Goal: Information Seeking & Learning: Learn about a topic

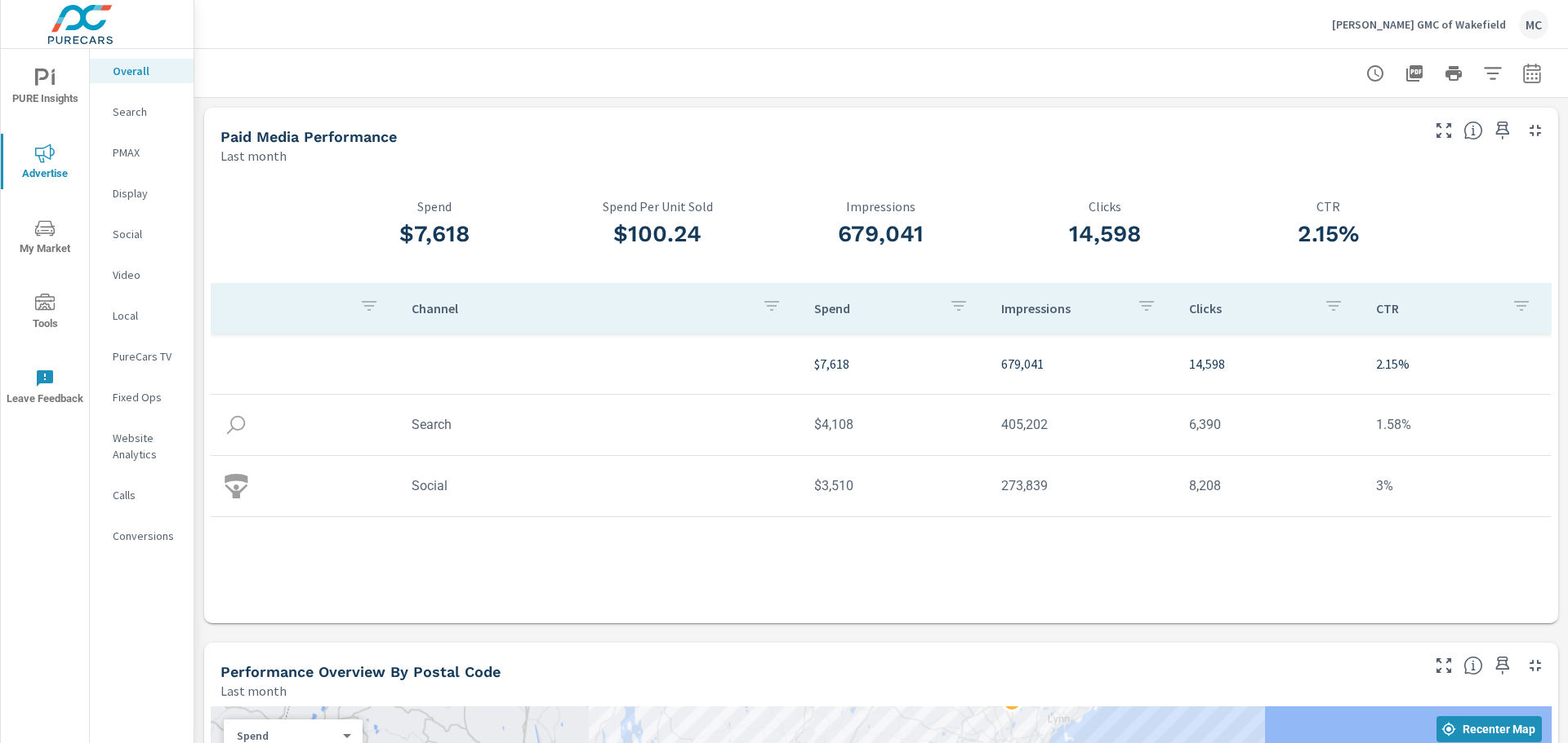
scroll to position [490, 0]
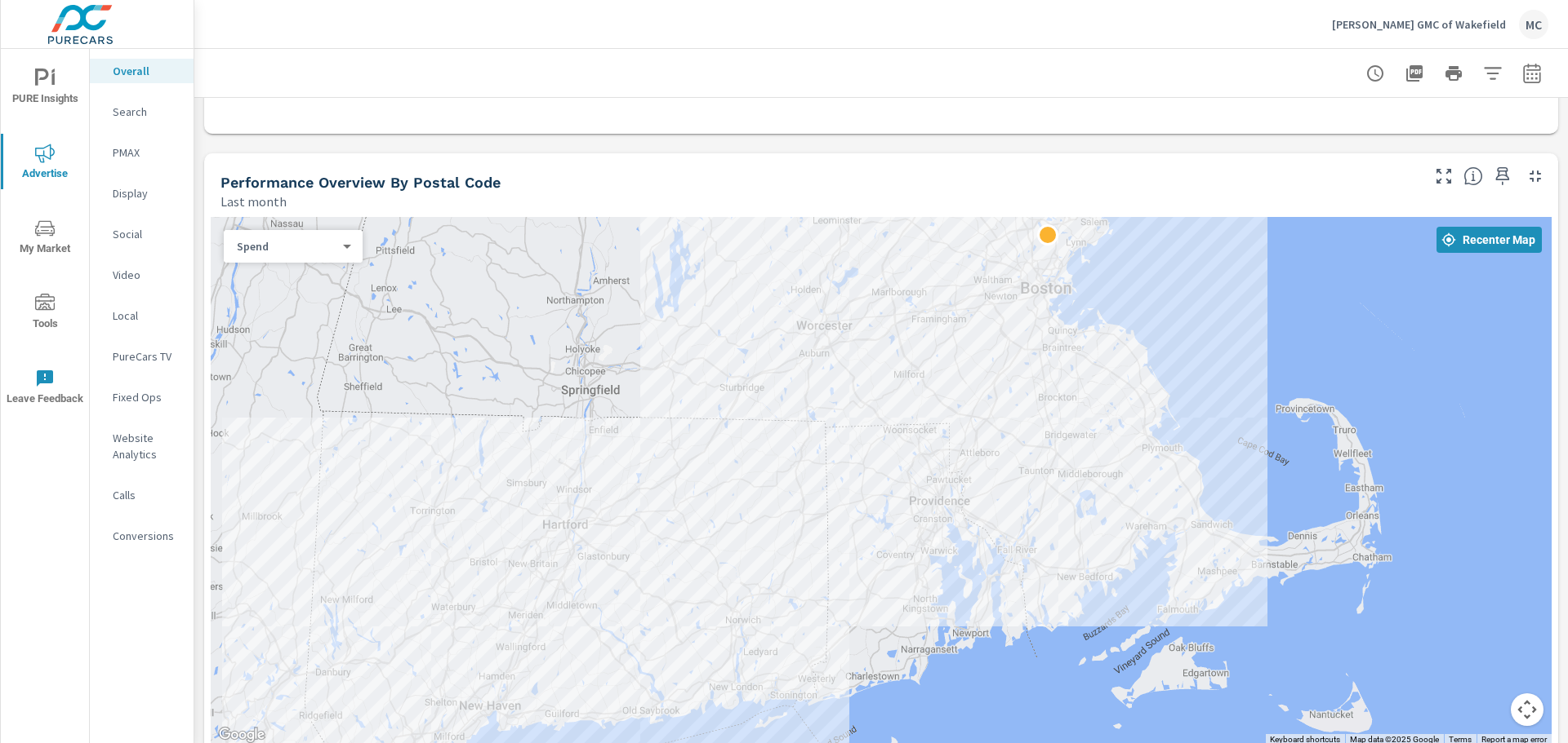
click at [42, 329] on span "Tools" at bounding box center [44, 313] width 78 height 40
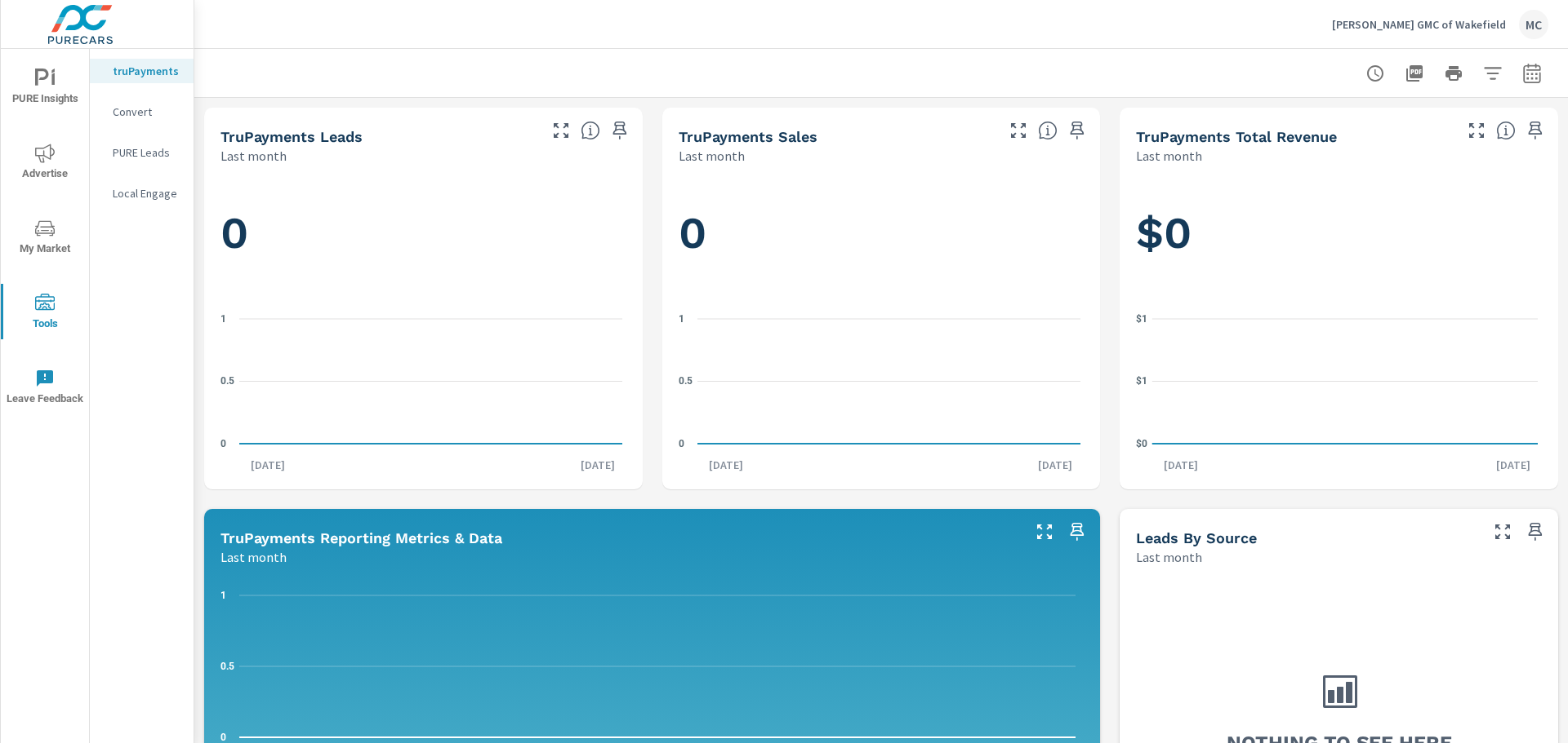
click at [1536, 24] on div "MC" at bounding box center [1533, 24] width 30 height 30
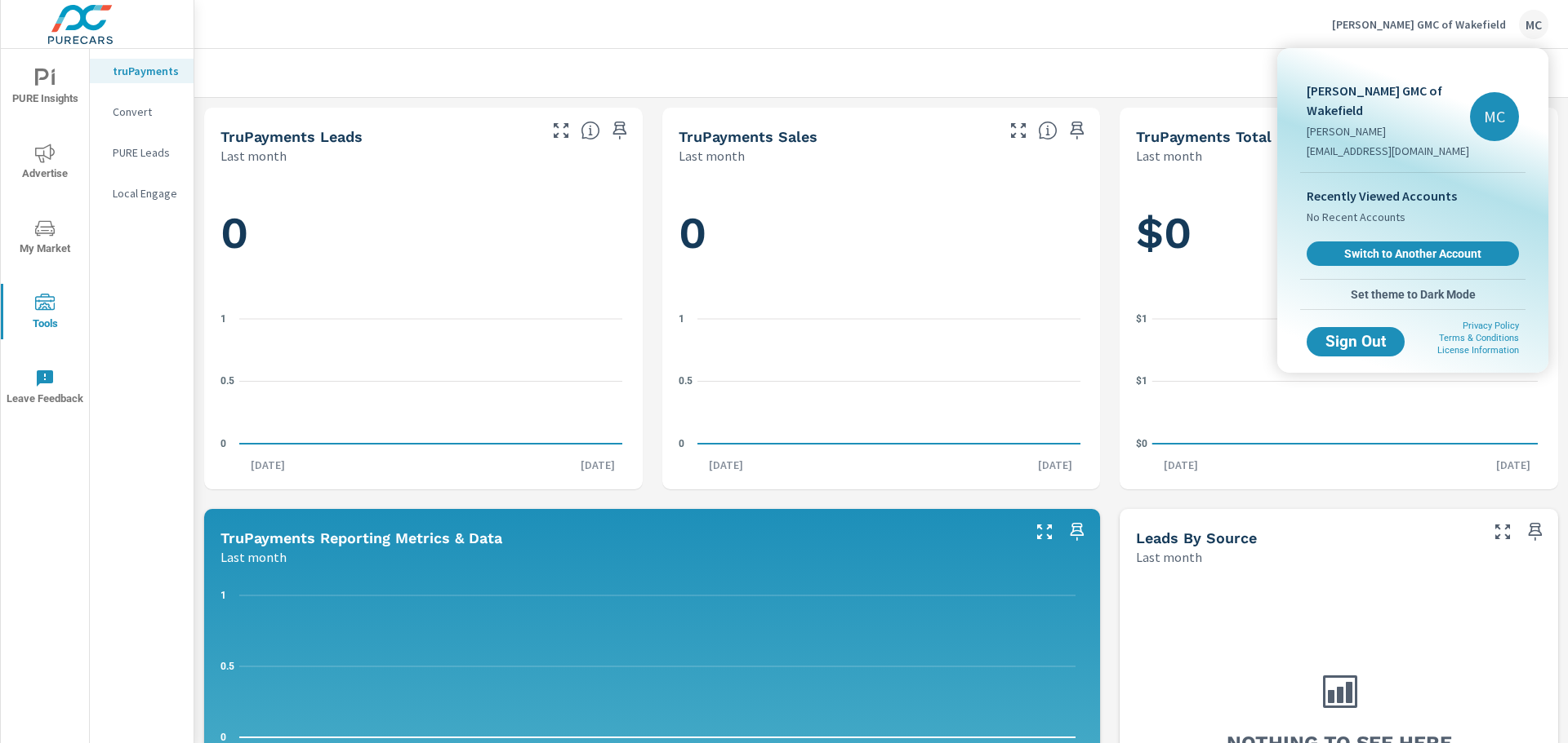
click at [1129, 13] on div at bounding box center [784, 371] width 1568 height 743
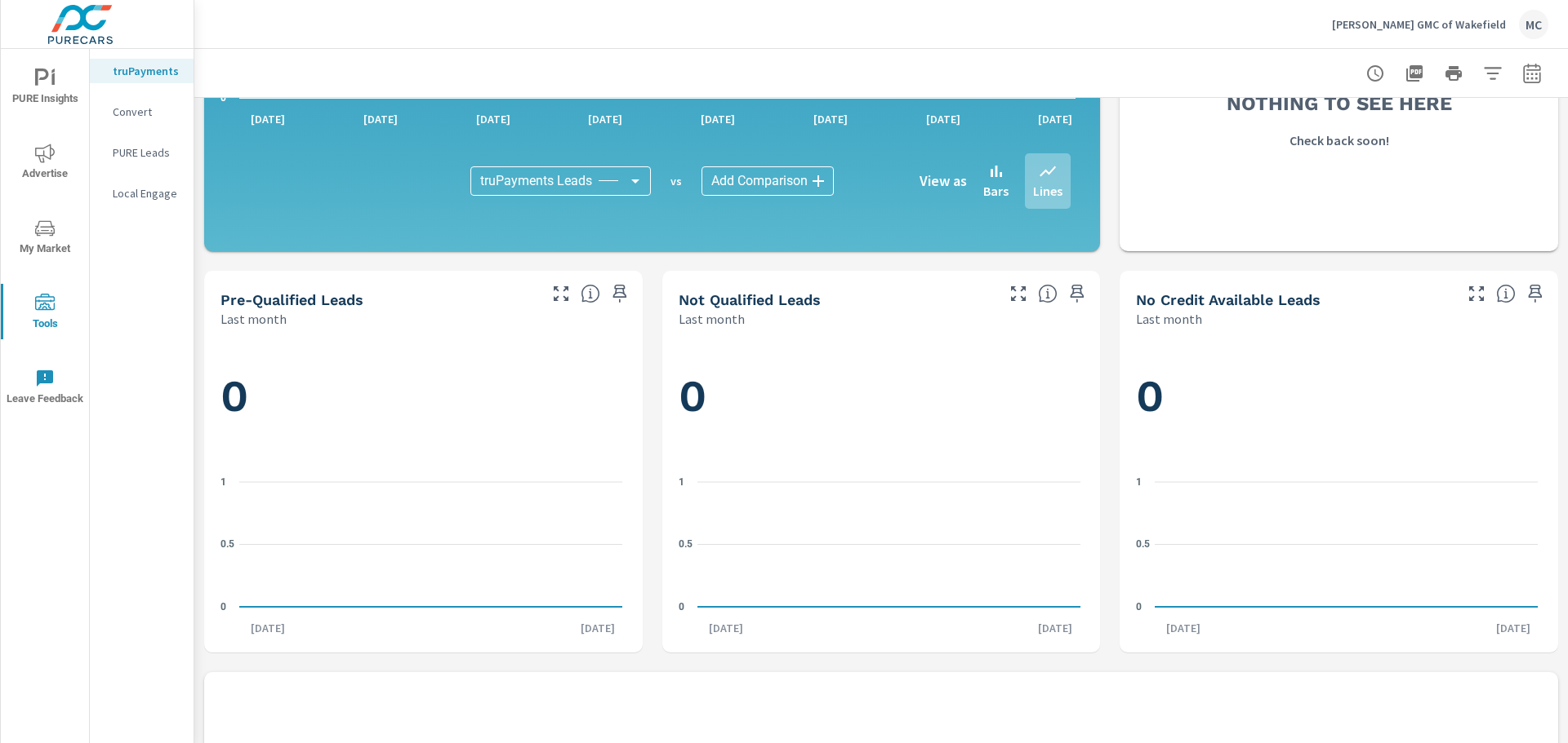
scroll to position [898, 0]
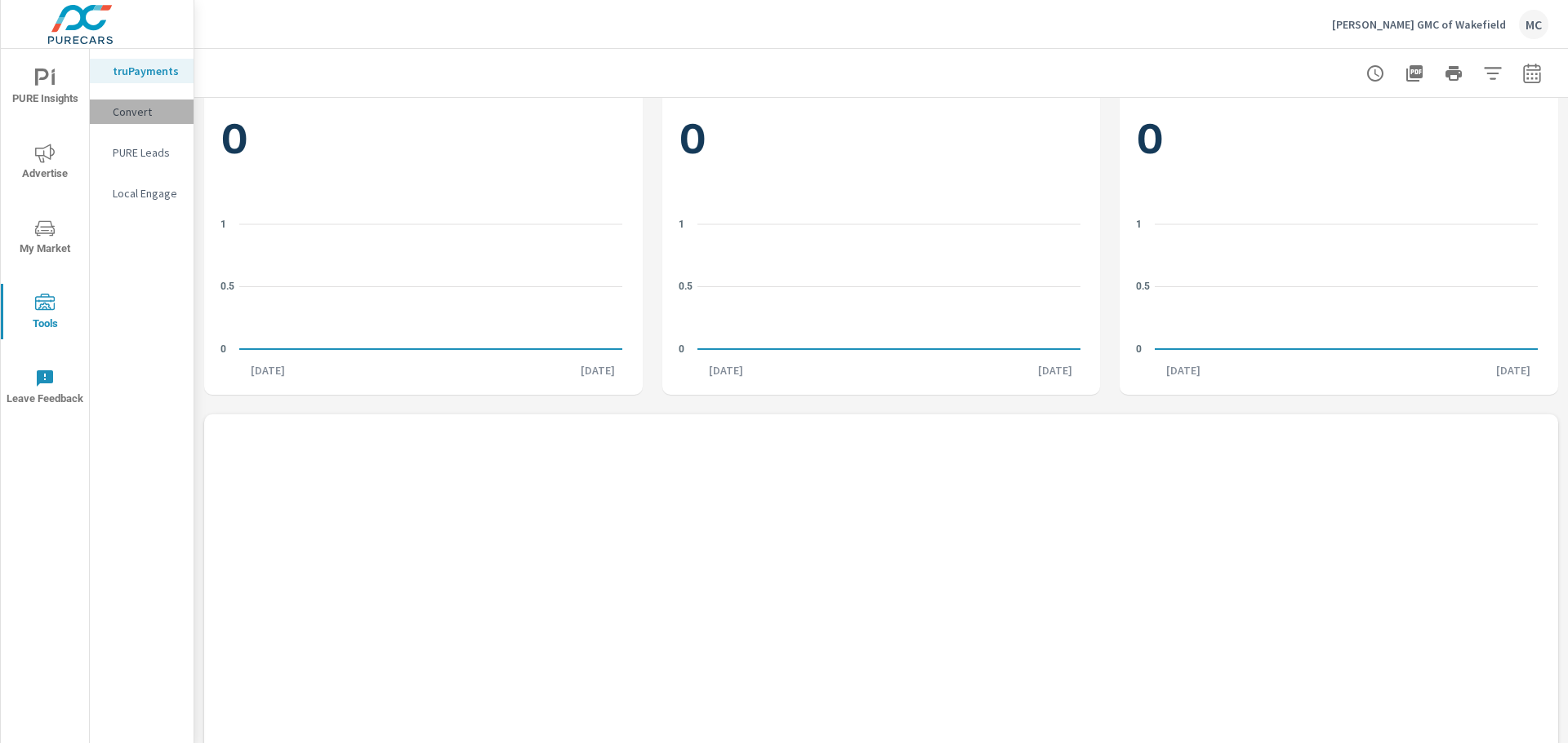
click at [134, 113] on p "Convert" at bounding box center [146, 112] width 68 height 16
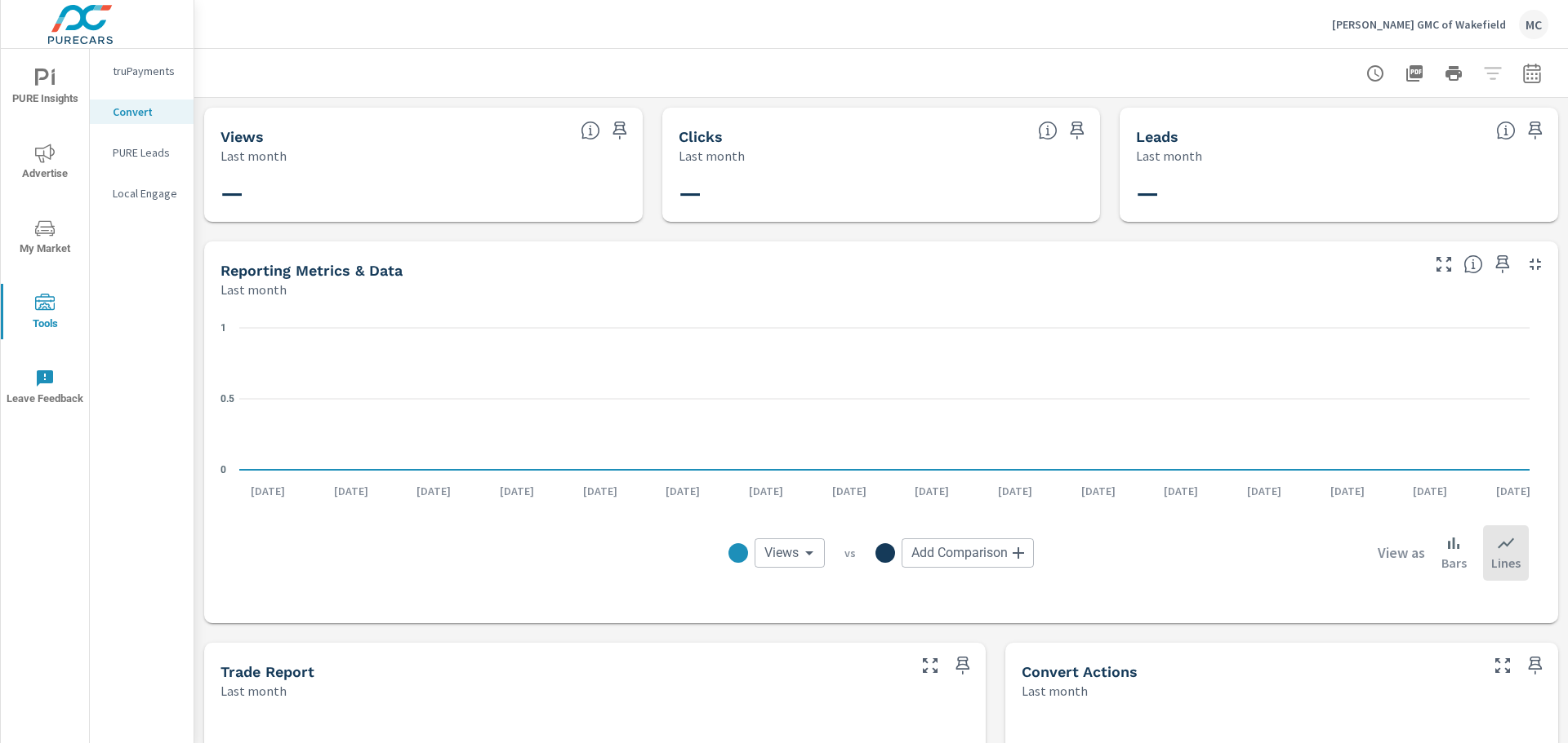
click at [43, 87] on icon "nav menu" at bounding box center [45, 78] width 20 height 20
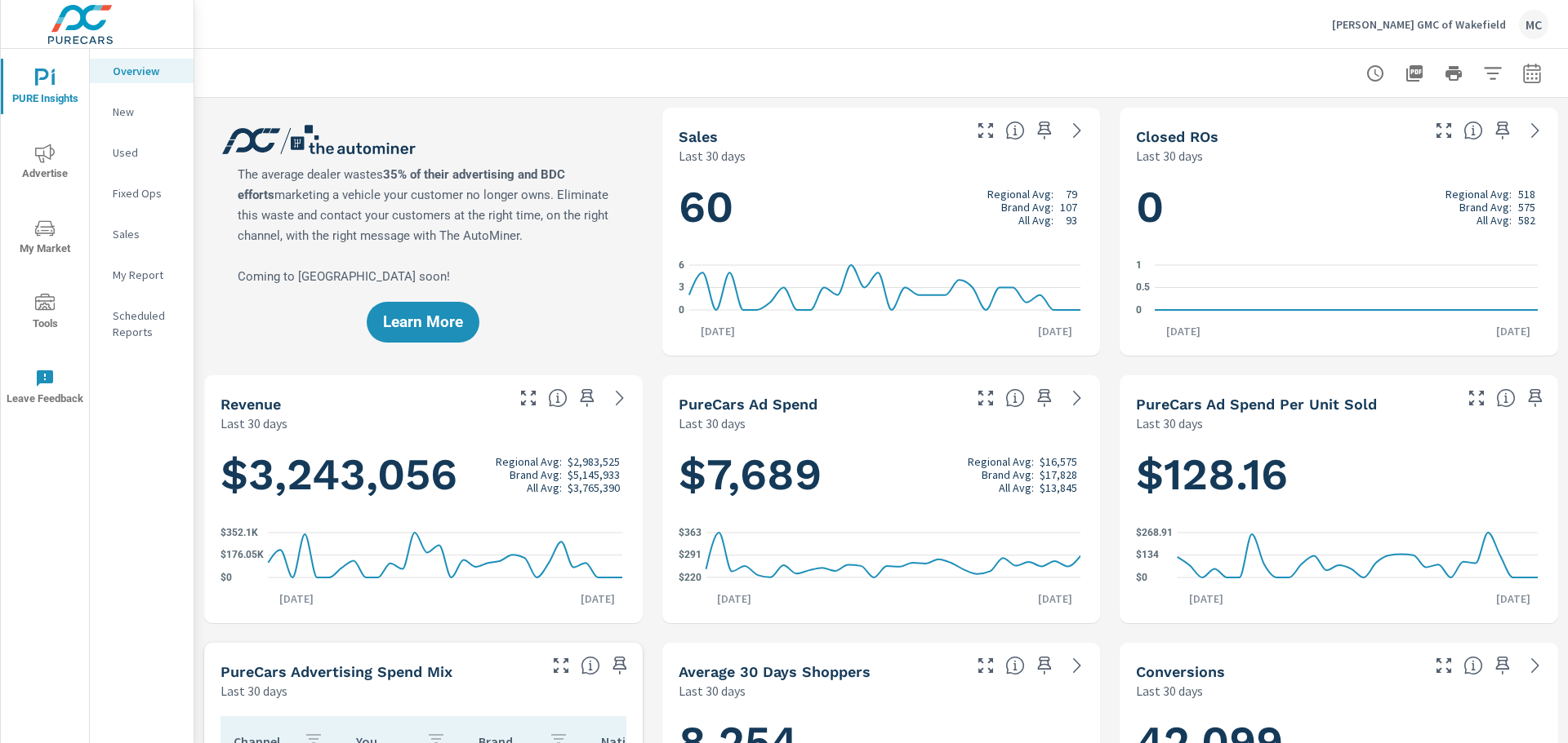
click at [143, 74] on p "Overview" at bounding box center [146, 71] width 68 height 16
click at [124, 115] on p "New" at bounding box center [146, 112] width 68 height 16
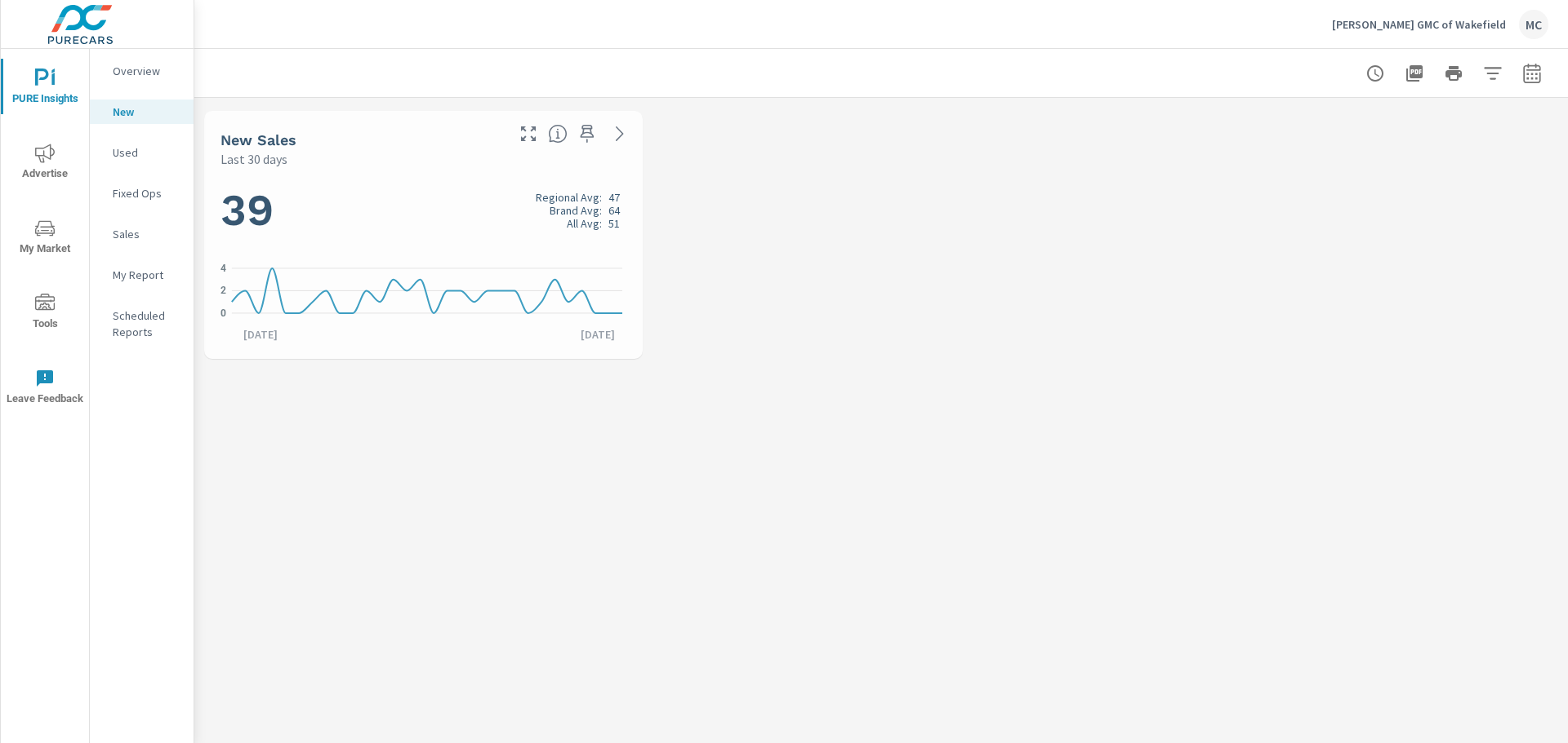
click at [118, 70] on p "Overview" at bounding box center [146, 71] width 68 height 16
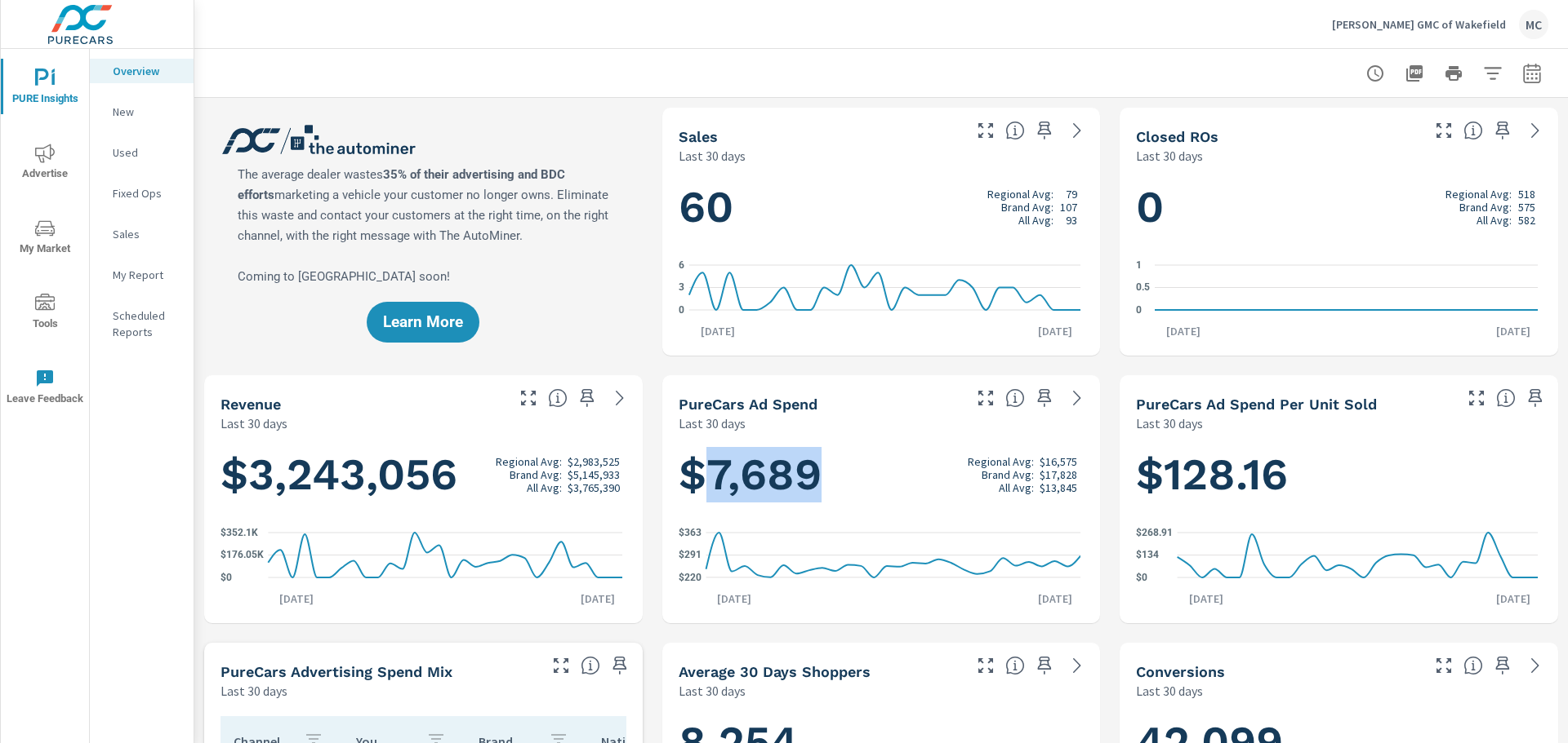
drag, startPoint x: 699, startPoint y: 478, endPoint x: 834, endPoint y: 481, distance: 135.0
click at [834, 481] on h1 "$7,689 Regional Avg: $16,575 Brand Avg: $17,828 All Avg: $13,845" at bounding box center [881, 476] width 406 height 56
click at [834, 482] on h1 "$7,689 Regional Avg: $16,575 Brand Avg: $17,828 All Avg: $13,845" at bounding box center [881, 476] width 406 height 56
click at [839, 379] on div "PureCars Ad Spend Last 30 days" at bounding box center [815, 404] width 305 height 58
drag, startPoint x: 815, startPoint y: 478, endPoint x: 708, endPoint y: 479, distance: 107.0
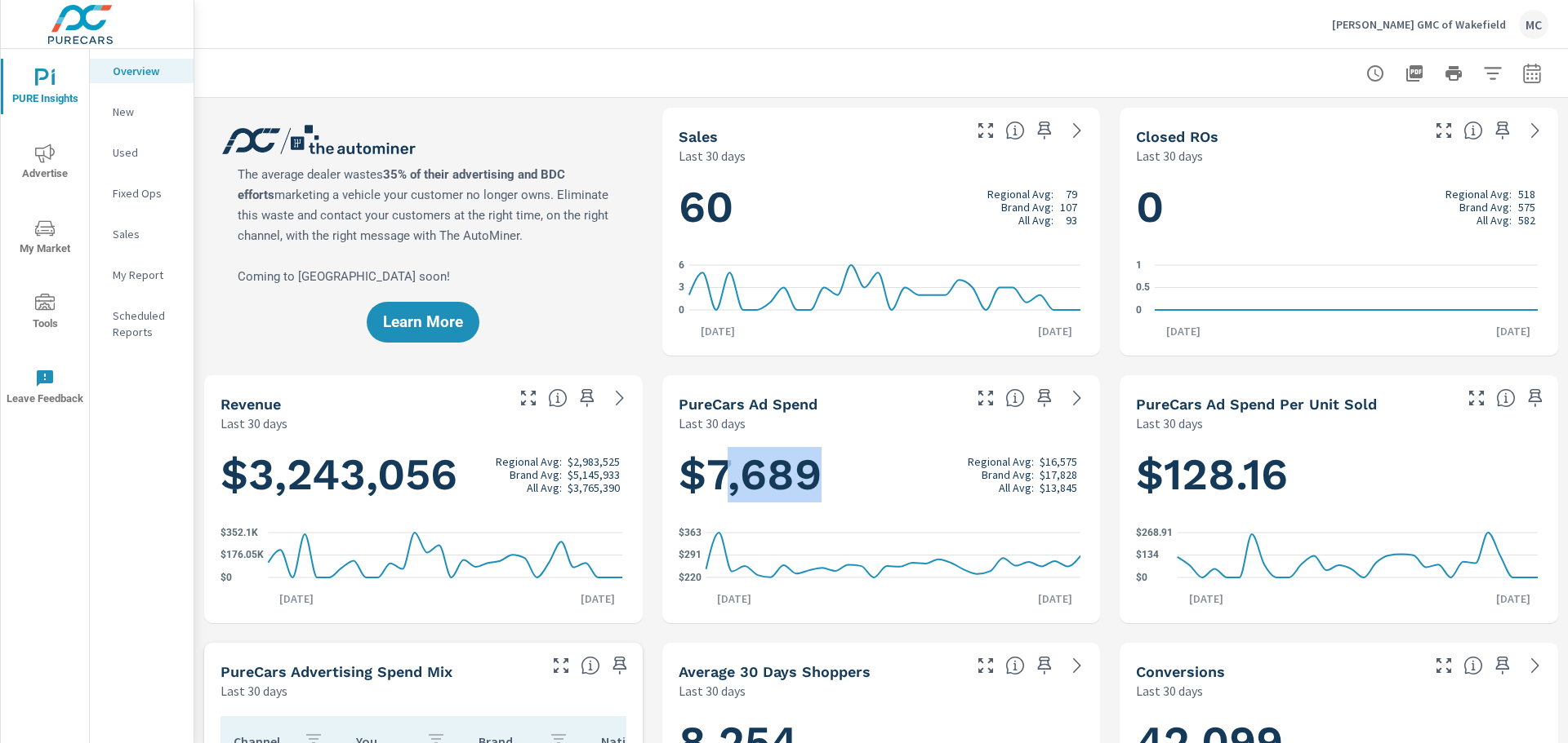
click at [712, 480] on h1 "$7,689 Regional Avg: $16,575 Brand Avg: $17,828 All Avg: $13,845" at bounding box center [881, 476] width 406 height 56
click at [708, 479] on h1 "$7,689 Regional Avg: $16,575 Brand Avg: $17,828 All Avg: $13,845" at bounding box center [881, 476] width 406 height 56
click at [143, 70] on p "Overview" at bounding box center [146, 71] width 68 height 16
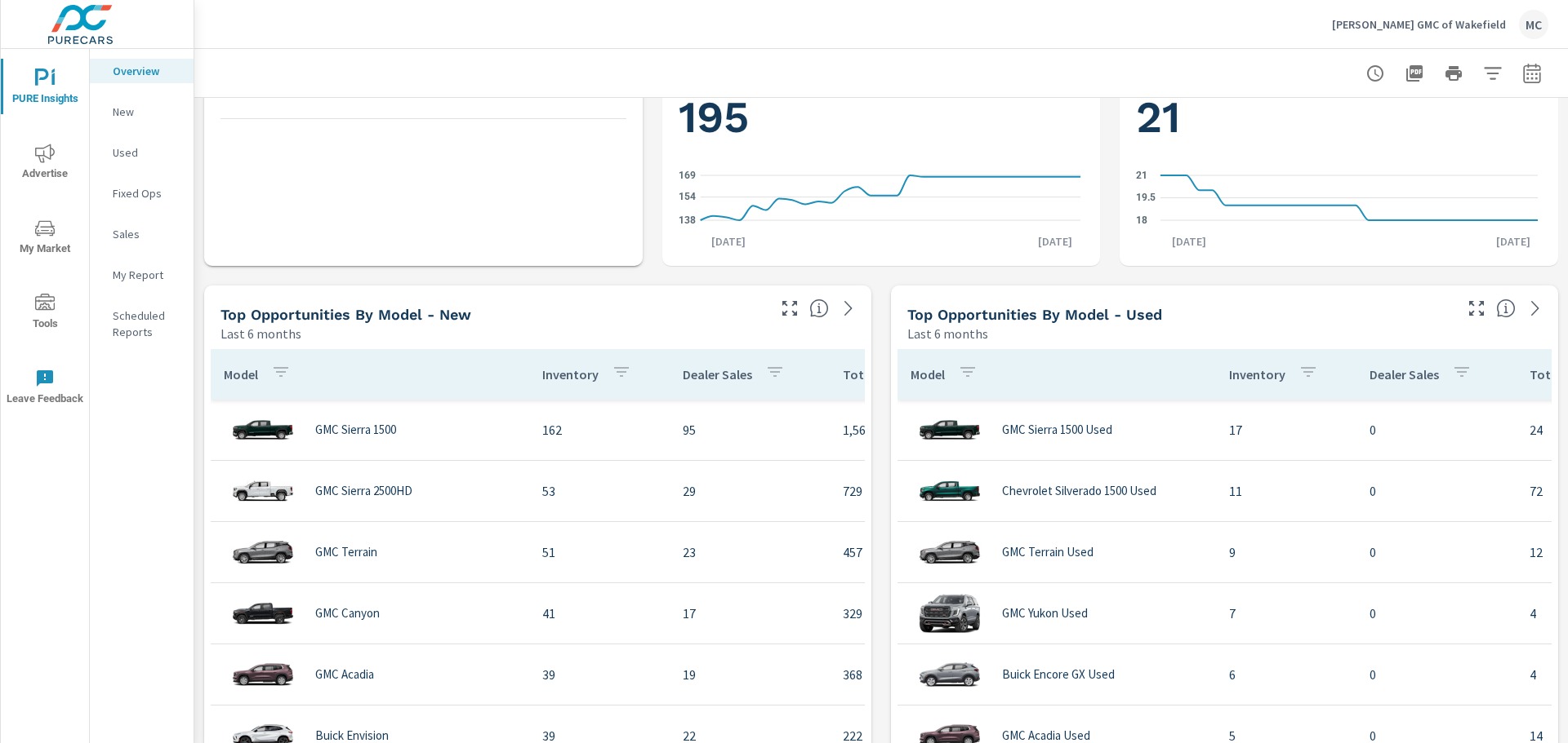
scroll to position [1061, 0]
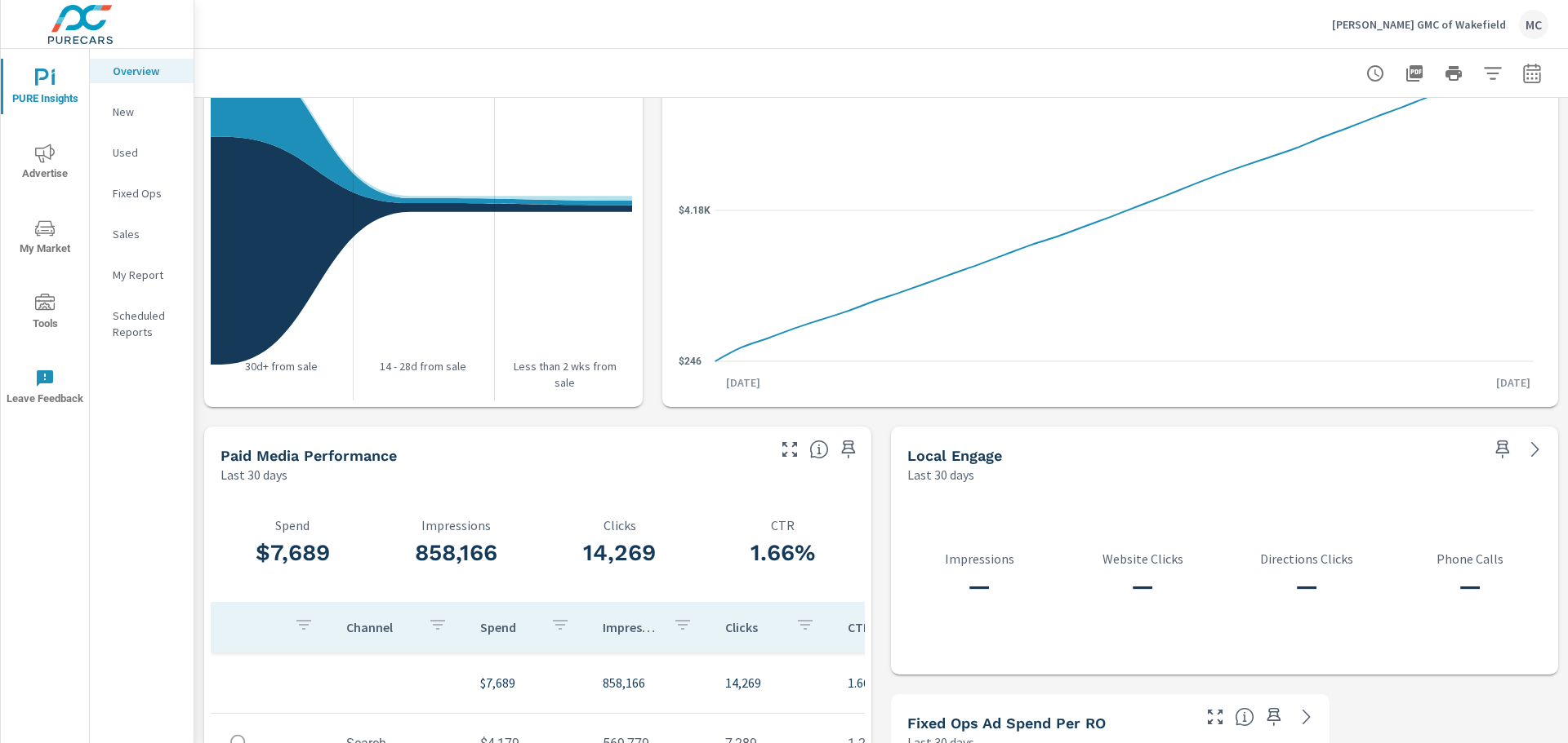
scroll to position [2031, 0]
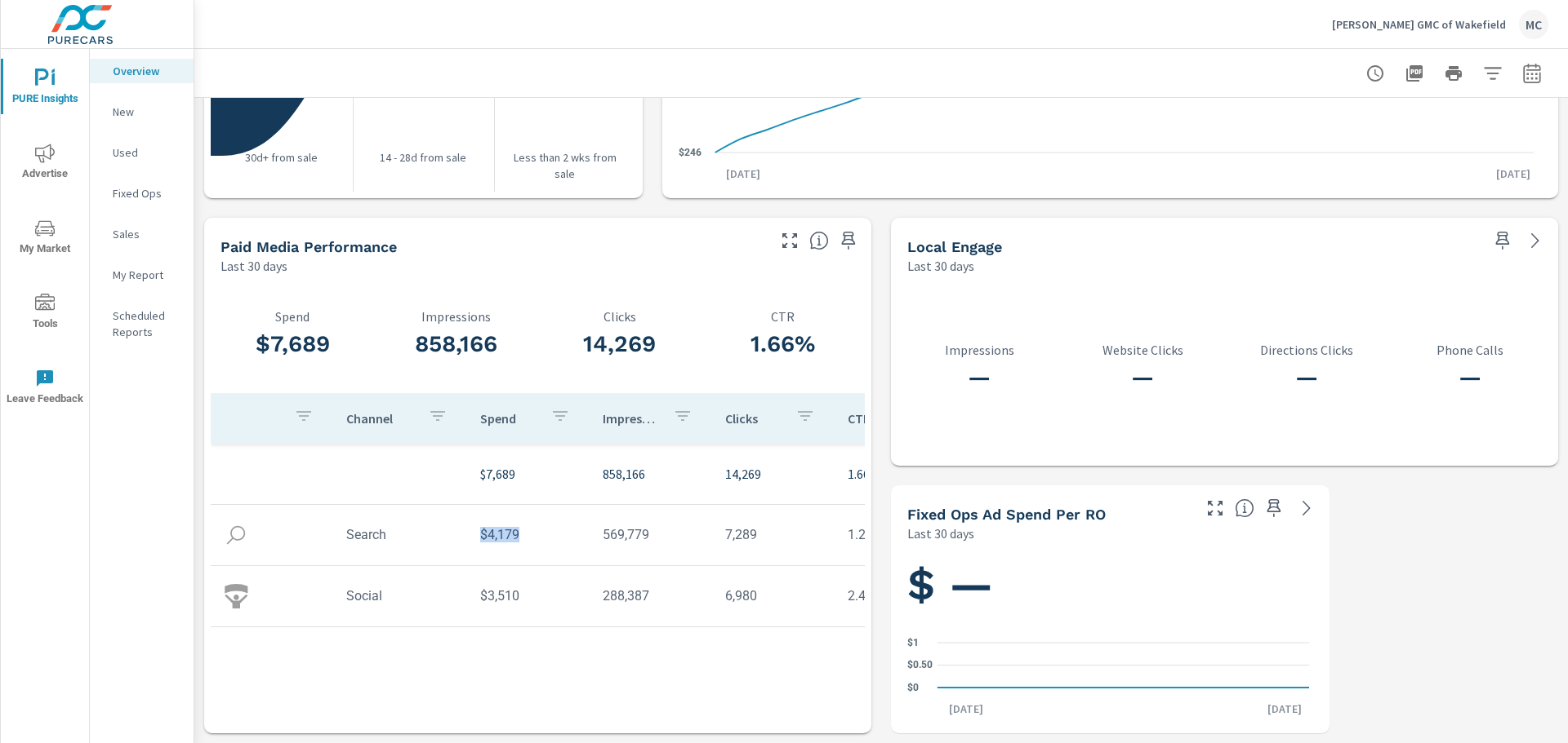
drag, startPoint x: 476, startPoint y: 533, endPoint x: 537, endPoint y: 534, distance: 61.0
click at [534, 534] on td "$4,179" at bounding box center [528, 535] width 123 height 41
click at [529, 537] on td "$4,179" at bounding box center [528, 535] width 123 height 41
drag, startPoint x: 517, startPoint y: 539, endPoint x: 433, endPoint y: 545, distance: 84.2
click at [436, 544] on tr "Search $4,179 569,779 7,289 1.28%" at bounding box center [584, 536] width 746 height 61
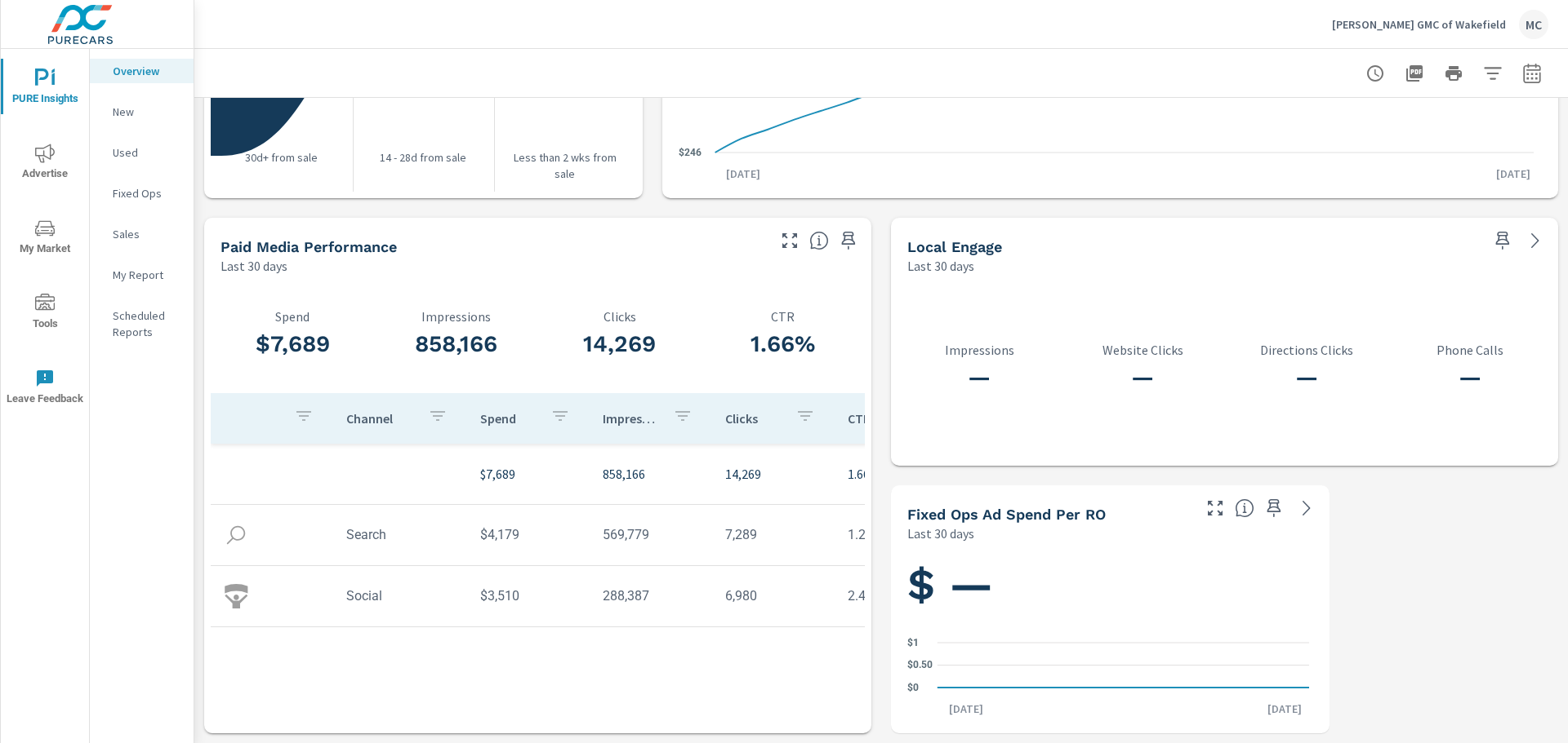
click at [515, 602] on td "$3,510" at bounding box center [528, 596] width 123 height 41
drag, startPoint x: 543, startPoint y: 605, endPoint x: 235, endPoint y: 599, distance: 308.1
click at [235, 600] on tr "Social $3,510 288,387 6,980 2.42%" at bounding box center [584, 597] width 746 height 61
click at [427, 595] on td "Social" at bounding box center [400, 596] width 134 height 41
drag, startPoint x: 550, startPoint y: 530, endPoint x: 332, endPoint y: 527, distance: 218.0
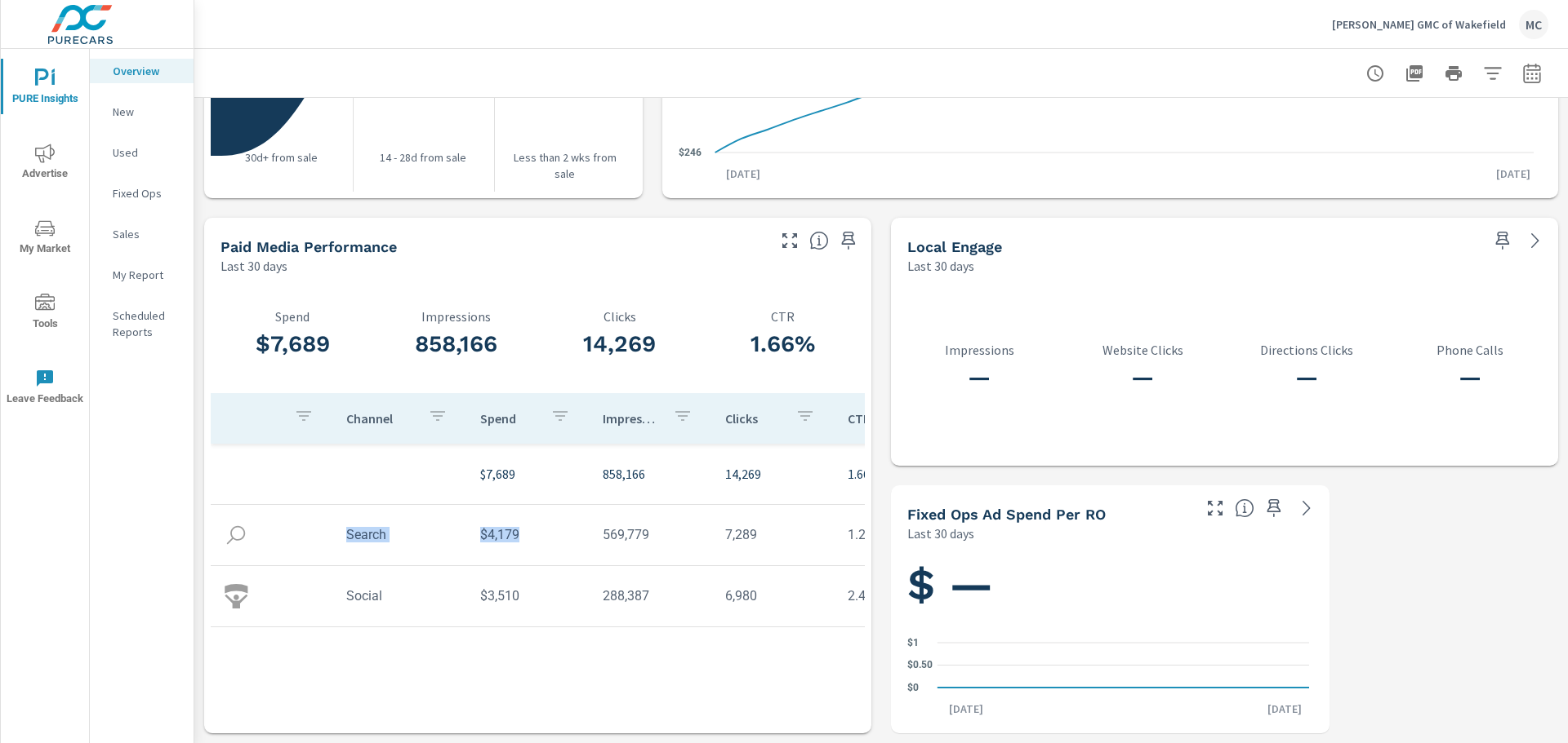
click at [335, 522] on tr "Search $4,179 569,779 7,289 1.28%" at bounding box center [584, 536] width 746 height 61
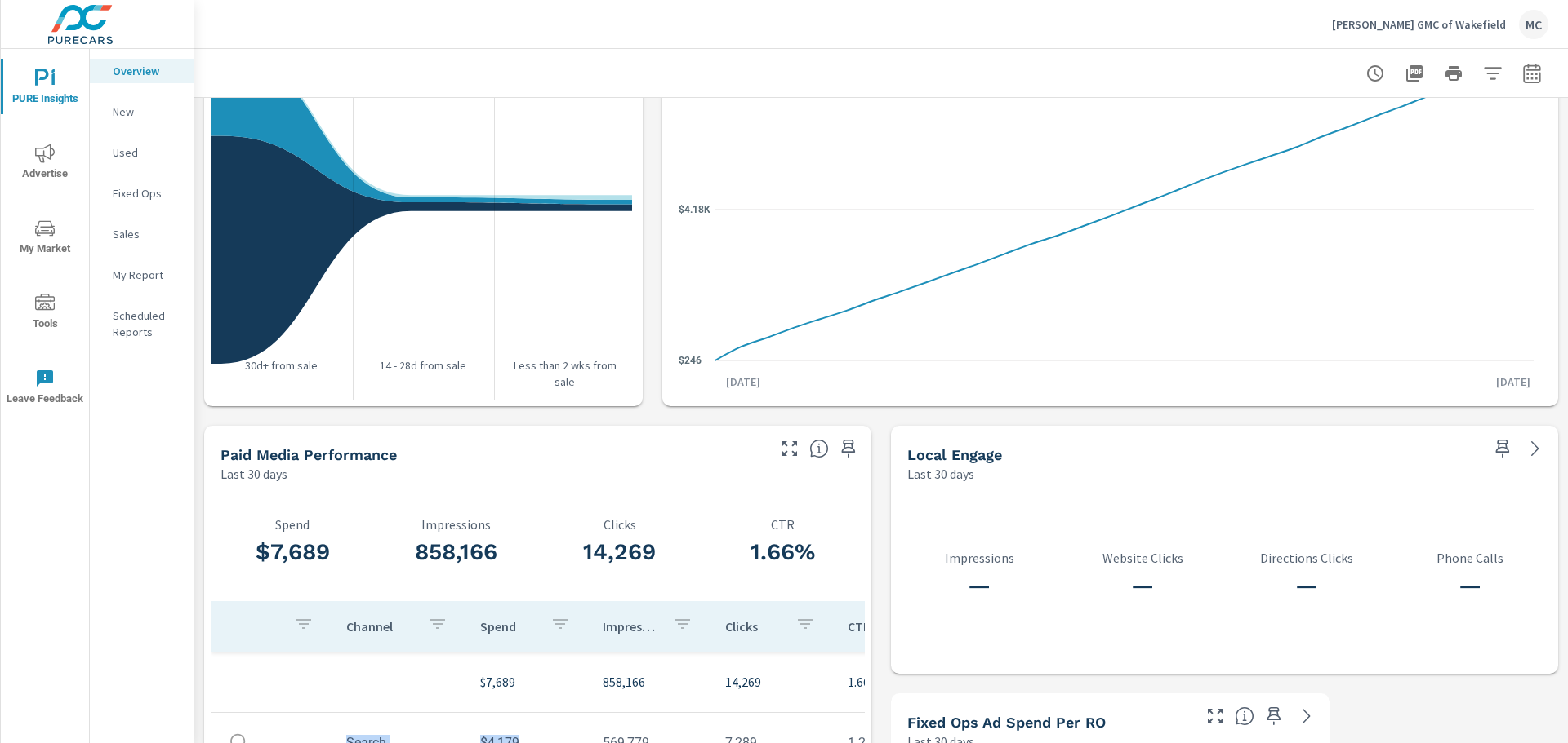
scroll to position [1786, 0]
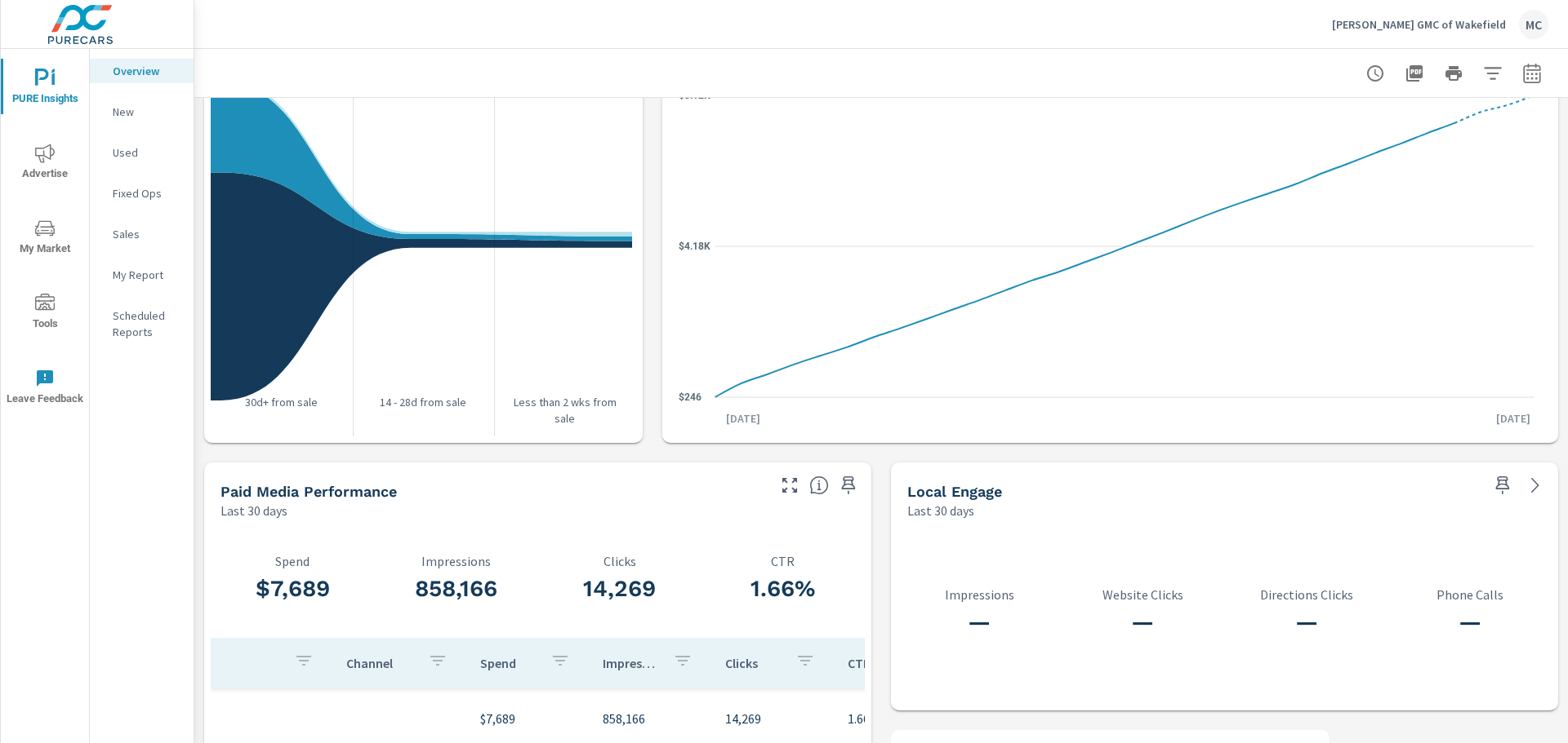
click at [114, 149] on p "Used" at bounding box center [146, 152] width 68 height 16
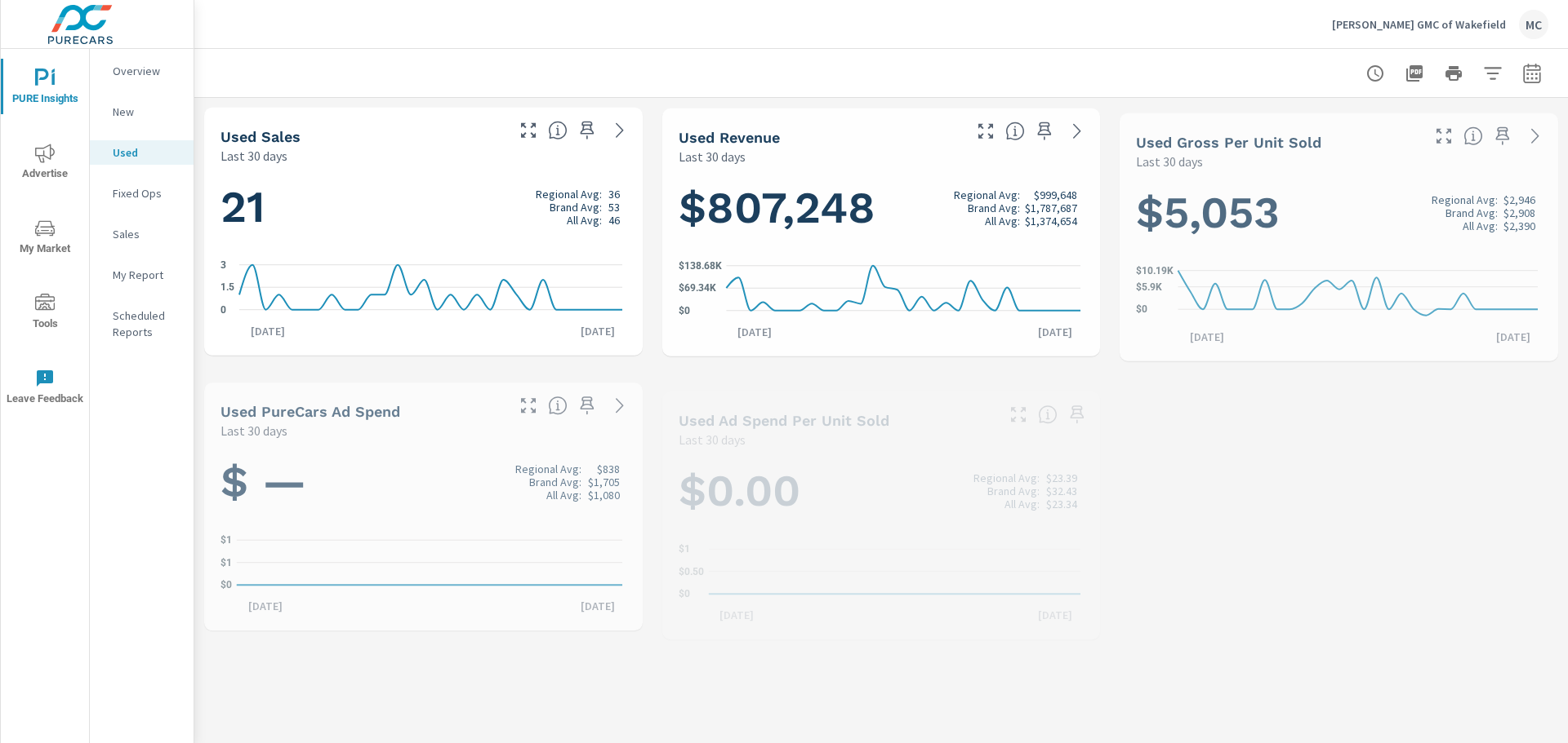
scroll to position [122, 0]
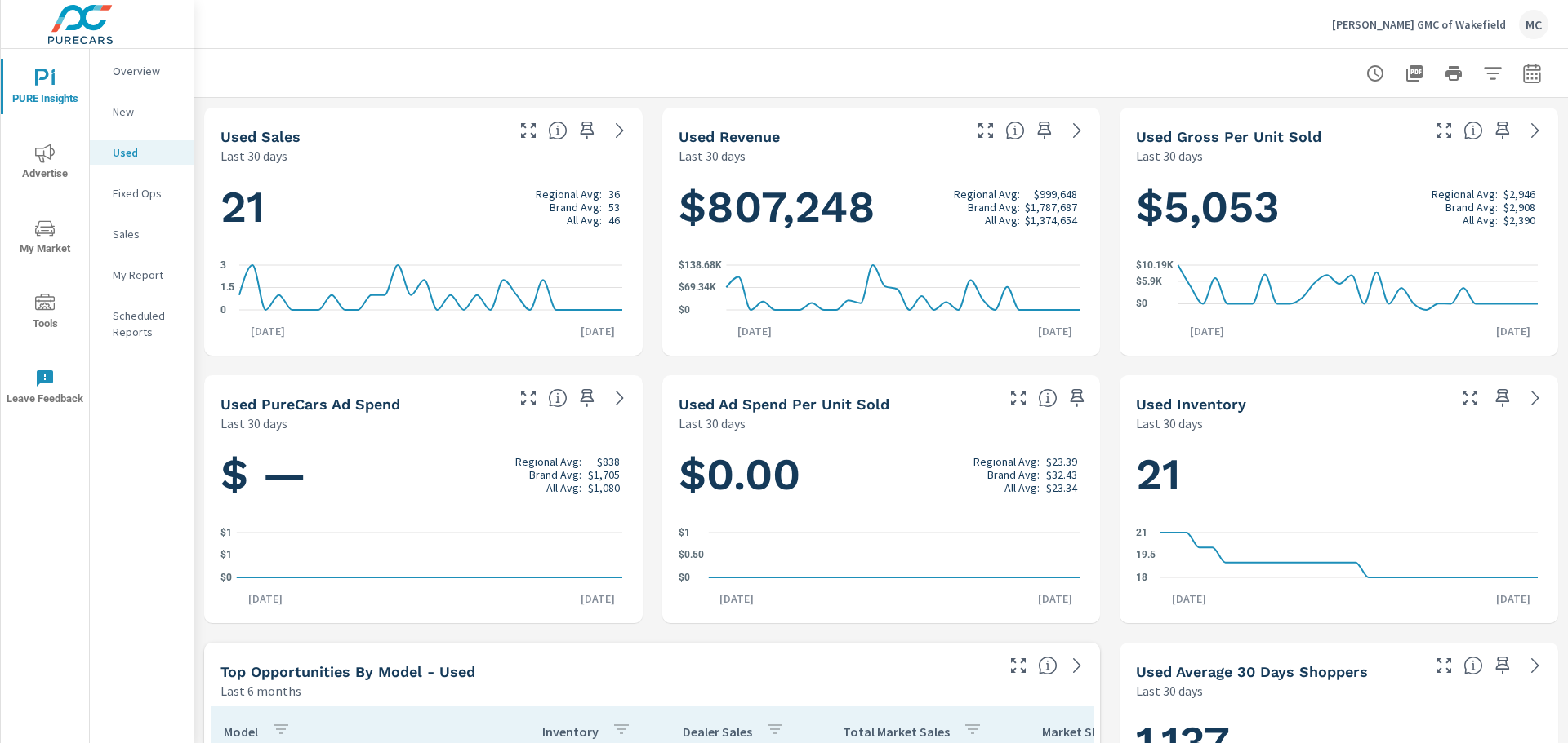
click at [119, 107] on p "New" at bounding box center [146, 112] width 68 height 16
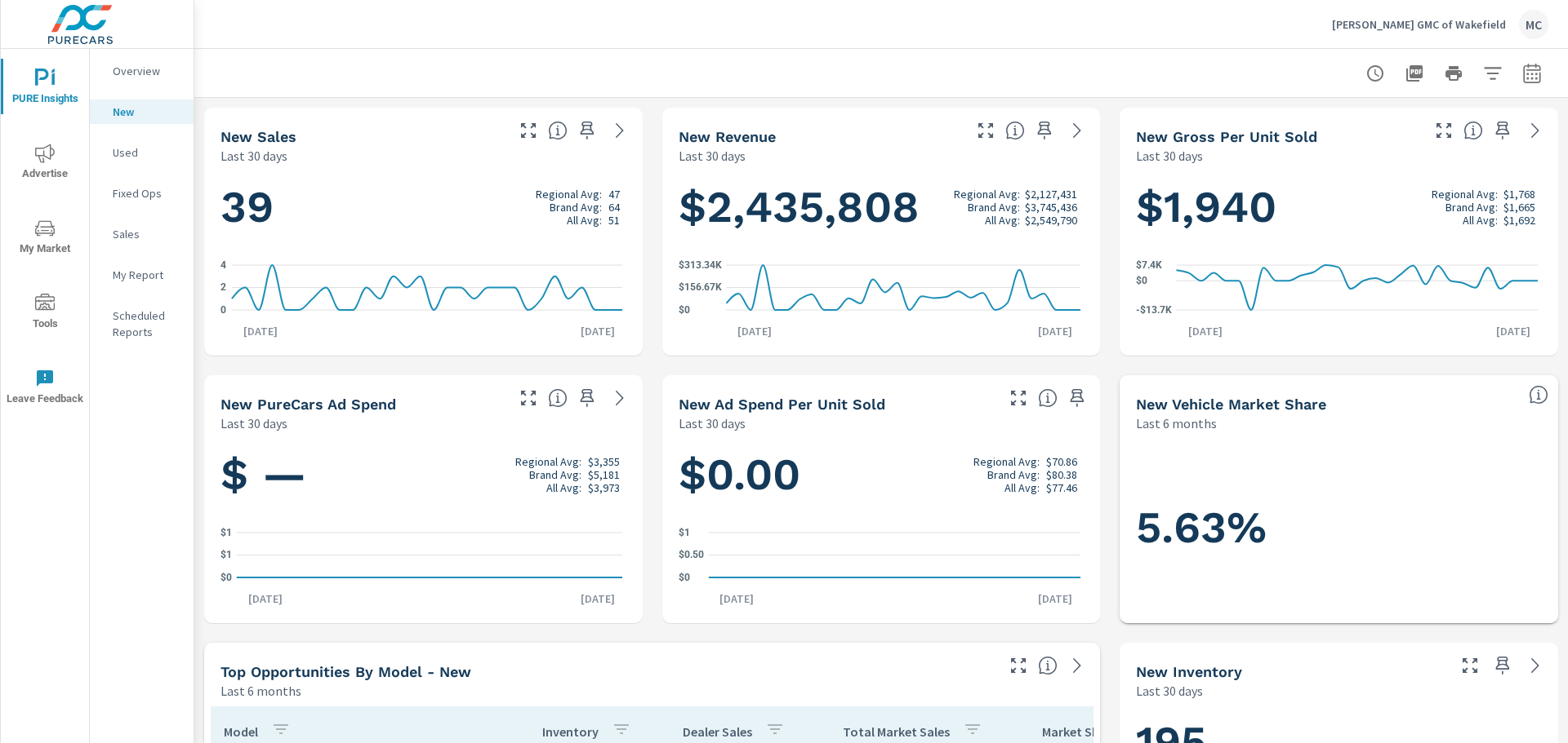
click at [122, 155] on p "Used" at bounding box center [146, 152] width 68 height 16
